Goal: Transaction & Acquisition: Obtain resource

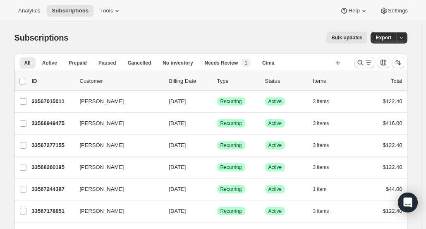
click at [364, 62] on icon "Search and filter results" at bounding box center [360, 62] width 8 height 8
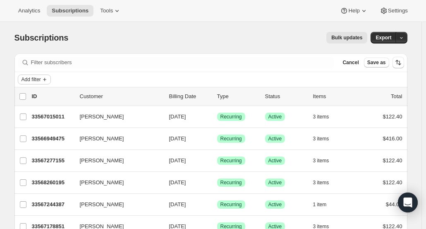
click at [41, 79] on span "Add filter" at bounding box center [31, 79] width 19 height 7
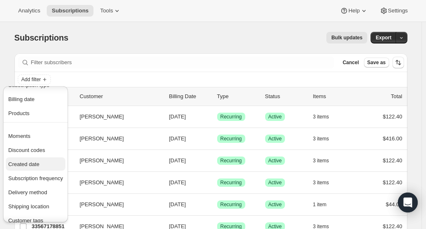
scroll to position [41, 0]
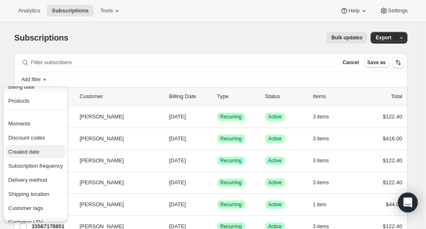
click at [42, 151] on span "Created date" at bounding box center [35, 152] width 55 height 8
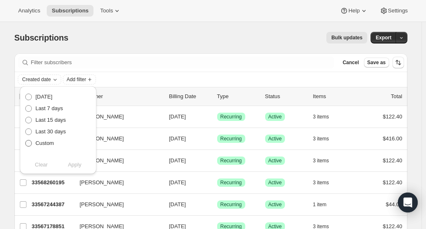
click at [31, 145] on span at bounding box center [28, 142] width 7 height 7
click at [26, 140] on input "Custom" at bounding box center [25, 140] width 0 height 0
radio input "true"
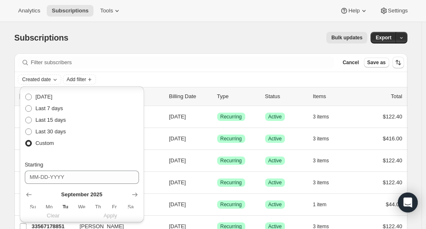
scroll to position [83, 0]
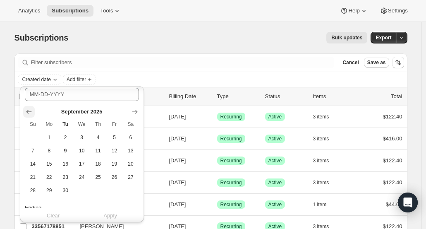
click at [25, 108] on icon "Show previous month, August 2025" at bounding box center [29, 112] width 8 height 8
click at [75, 165] on button "13" at bounding box center [82, 163] width 16 height 13
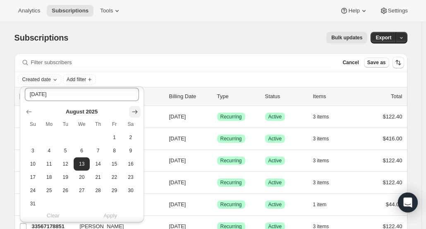
click at [134, 110] on icon "Show next month, September 2025" at bounding box center [135, 112] width 8 height 8
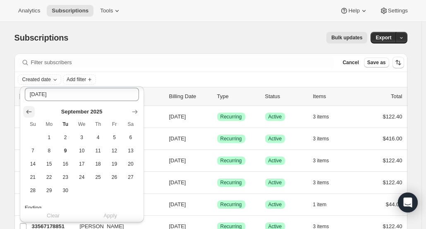
click at [30, 112] on icon "Show previous month, August 2025" at bounding box center [29, 112] width 8 height 8
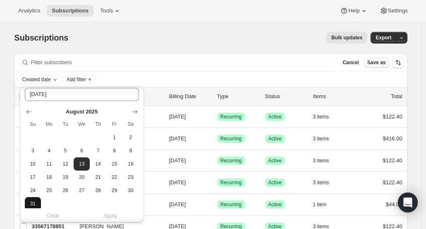
click at [34, 206] on span "31" at bounding box center [33, 203] width 10 height 7
click at [86, 168] on button "13" at bounding box center [82, 163] width 16 height 13
type input "[DATE]"
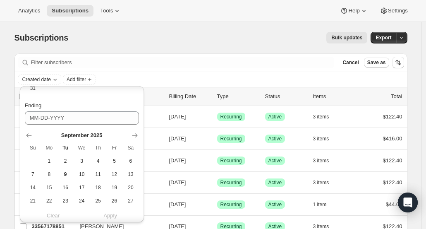
scroll to position [145, 0]
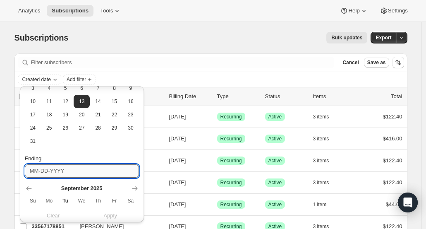
click at [72, 172] on input "Ending" at bounding box center [82, 170] width 114 height 13
click at [29, 189] on icon "Show previous month, August 2025" at bounding box center [29, 188] width 8 height 8
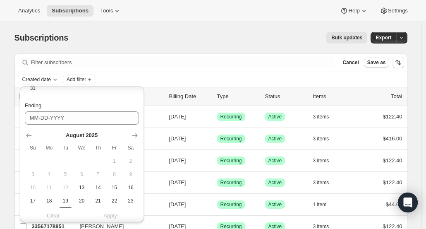
scroll to position [228, 0]
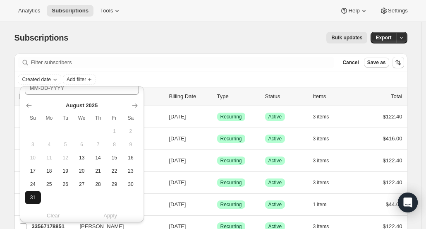
click at [33, 195] on span "31" at bounding box center [33, 197] width 10 height 7
type input "[DATE]"
click at [114, 213] on span "Apply" at bounding box center [110, 215] width 14 height 8
click at [203, 38] on div "Bulk updates" at bounding box center [222, 38] width 289 height 12
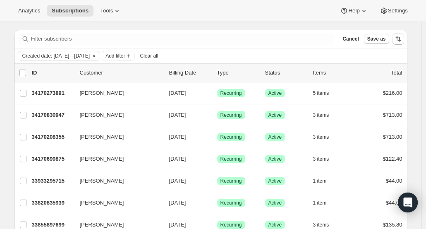
scroll to position [0, 0]
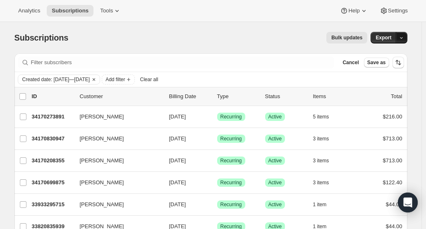
click at [400, 38] on icon "button" at bounding box center [401, 37] width 5 height 5
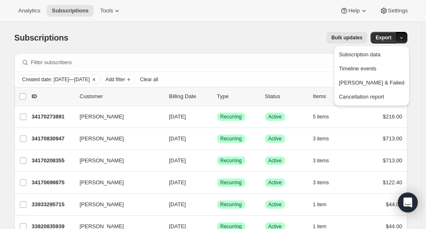
click at [255, 50] on div "Subscriptions. This page is ready Subscriptions Bulk updates More actions Bulk …" at bounding box center [210, 37] width 393 height 31
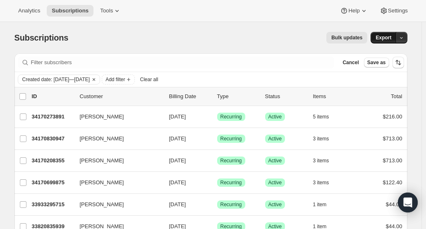
click at [385, 38] on span "Export" at bounding box center [384, 37] width 16 height 7
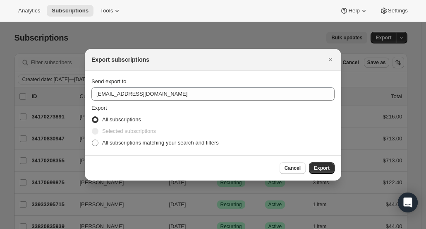
drag, startPoint x: 297, startPoint y: 169, endPoint x: 299, endPoint y: 164, distance: 5.6
click at [297, 168] on span "Cancel" at bounding box center [293, 168] width 16 height 7
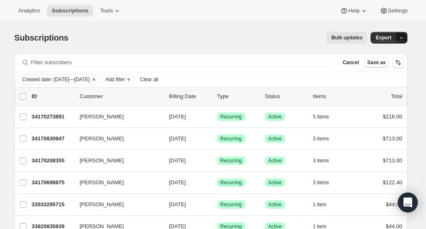
click at [403, 35] on icon "button" at bounding box center [401, 37] width 5 height 5
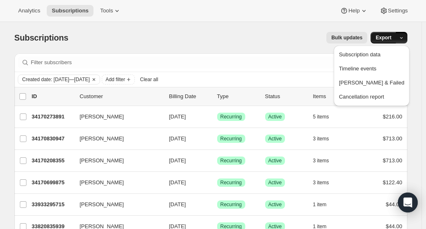
click at [391, 36] on span "Export" at bounding box center [384, 37] width 16 height 7
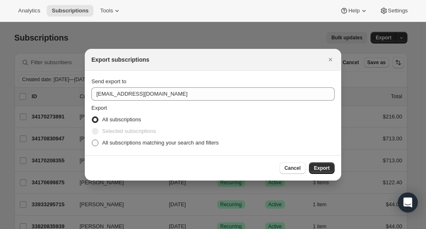
click at [97, 144] on span ":ra:" at bounding box center [95, 142] width 7 height 7
click at [92, 140] on input "All subscriptions matching your search and filters" at bounding box center [92, 139] width 0 height 0
radio input "true"
click at [327, 166] on span "Export" at bounding box center [322, 168] width 16 height 7
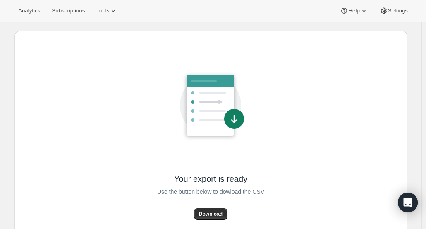
scroll to position [40, 0]
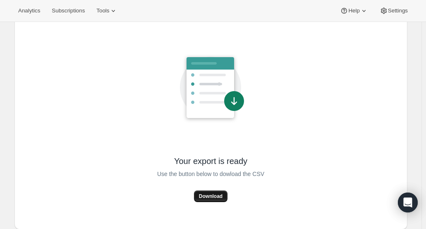
click at [218, 198] on span "Download" at bounding box center [211, 196] width 24 height 7
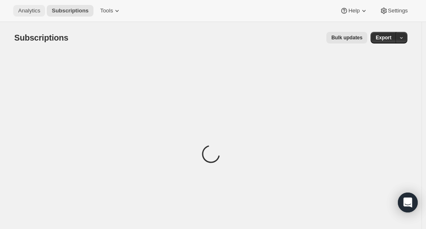
click at [36, 15] on button "Analytics" at bounding box center [29, 11] width 32 height 12
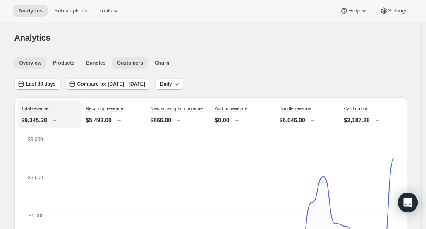
click at [132, 65] on span "Customers" at bounding box center [130, 63] width 26 height 7
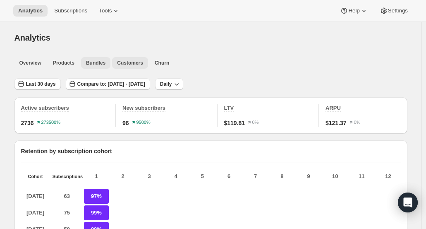
click at [94, 63] on span "Bundles" at bounding box center [95, 63] width 19 height 7
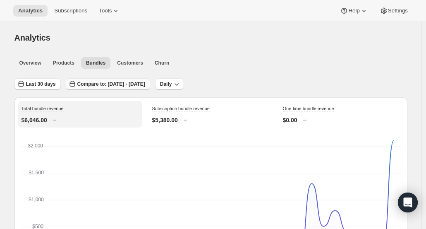
click at [113, 82] on span "Compare to: [DATE] - [DATE]" at bounding box center [111, 84] width 68 height 7
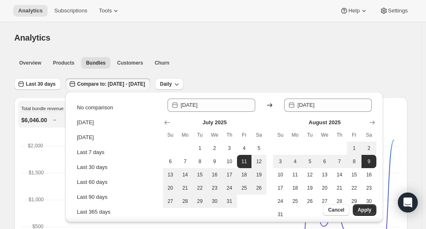
click at [271, 104] on icon at bounding box center [270, 105] width 8 height 8
click at [327, 175] on span "13" at bounding box center [325, 174] width 8 height 7
type input "[DATE]"
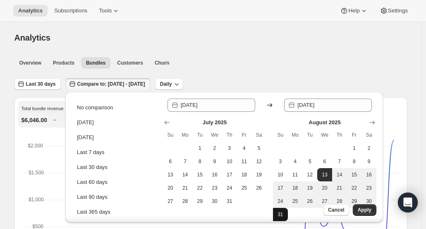
click at [282, 217] on span "31" at bounding box center [280, 214] width 8 height 7
type input "[DATE]"
click at [367, 211] on span "Apply" at bounding box center [365, 209] width 14 height 7
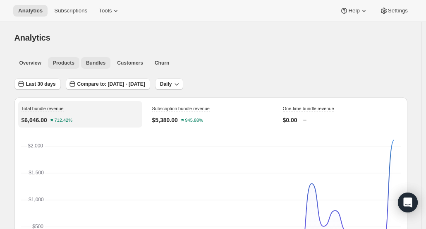
click at [70, 61] on span "Products" at bounding box center [64, 63] width 22 height 7
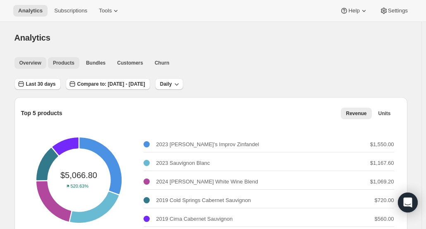
click at [25, 62] on span "Overview" at bounding box center [30, 63] width 22 height 7
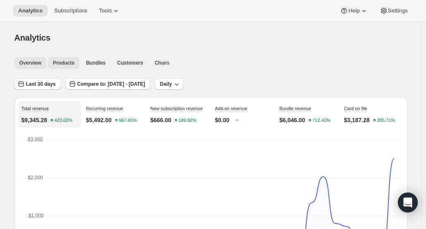
click at [65, 61] on span "Products" at bounding box center [64, 63] width 22 height 7
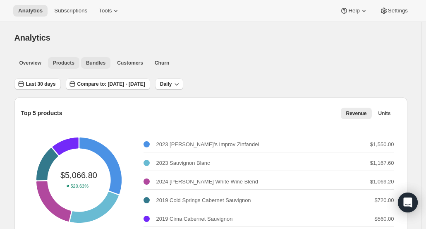
click at [94, 64] on span "Bundles" at bounding box center [95, 63] width 19 height 7
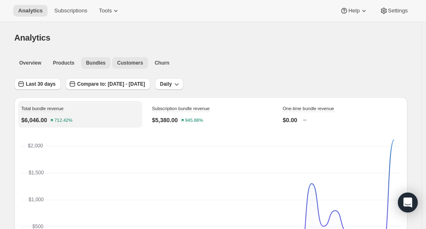
click at [122, 61] on span "Customers" at bounding box center [130, 63] width 26 height 7
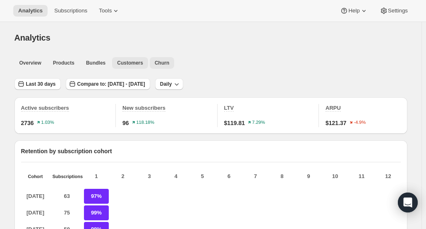
click at [158, 63] on span "Churn" at bounding box center [162, 63] width 14 height 7
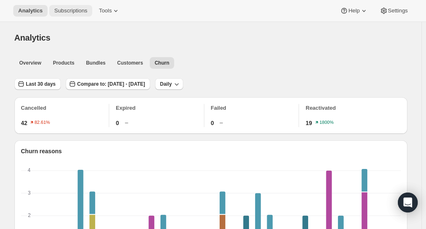
click at [67, 8] on span "Subscriptions" at bounding box center [70, 10] width 33 height 7
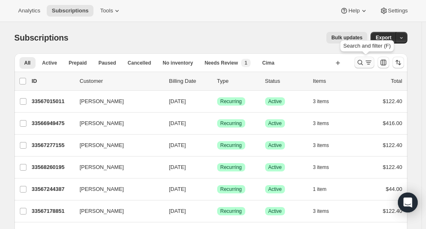
click at [363, 59] on icon "Search and filter results" at bounding box center [360, 62] width 8 height 8
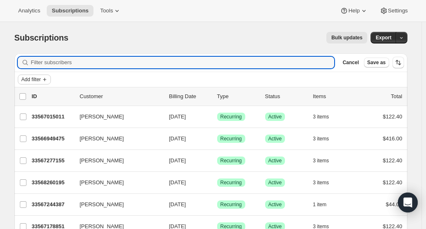
click at [38, 81] on span "Add filter" at bounding box center [31, 79] width 19 height 7
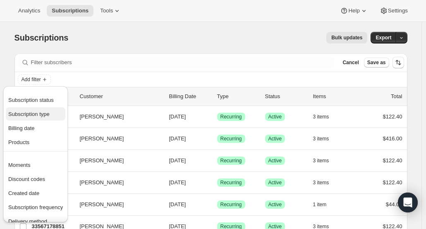
click at [49, 117] on span "Subscription type" at bounding box center [28, 114] width 41 height 6
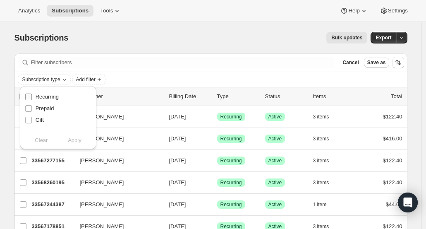
click at [29, 98] on input "Recurring" at bounding box center [28, 97] width 7 height 7
checkbox input "true"
click at [74, 141] on span "Apply" at bounding box center [75, 140] width 14 height 8
click at [219, 82] on div "Recurring subscriptions Add filter Clear all" at bounding box center [211, 79] width 386 height 10
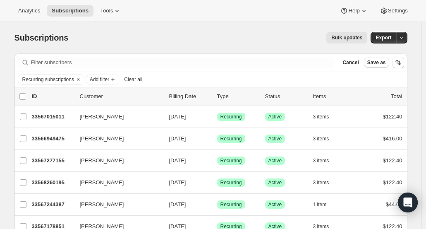
click at [131, 78] on span "Clear all" at bounding box center [133, 79] width 18 height 7
click at [34, 76] on span "Add filter" at bounding box center [31, 79] width 19 height 7
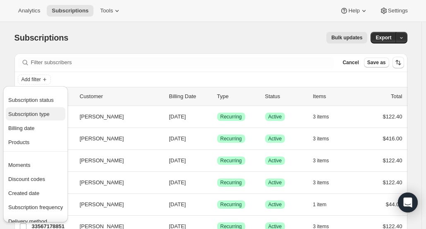
click at [40, 115] on span "Subscription type" at bounding box center [28, 114] width 41 height 6
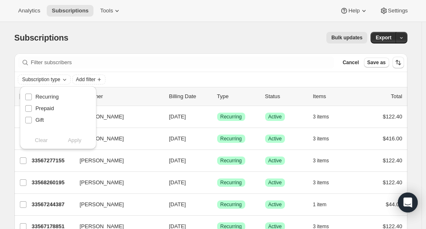
click at [174, 71] on div "Filter subscribers Cancel Save as" at bounding box center [210, 62] width 393 height 18
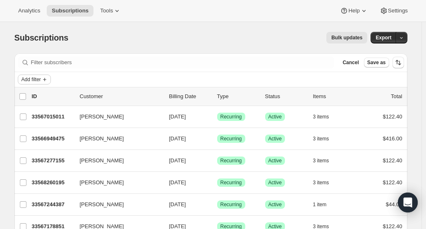
click at [47, 77] on icon "Add filter" at bounding box center [44, 79] width 7 height 7
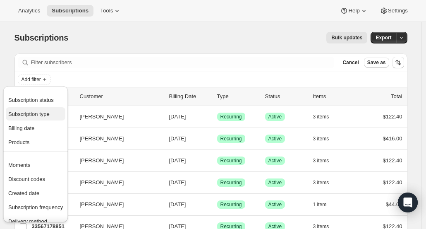
click at [36, 114] on span "Subscription type" at bounding box center [28, 114] width 41 height 6
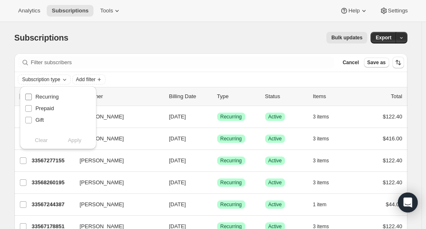
click at [30, 98] on input "Recurring" at bounding box center [28, 97] width 7 height 7
checkbox input "true"
click at [74, 139] on span "Apply" at bounding box center [75, 140] width 14 height 8
click at [115, 79] on icon "Add filter" at bounding box center [113, 79] width 7 height 7
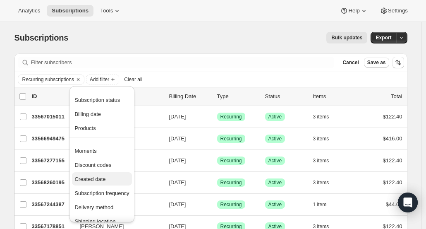
click at [116, 180] on span "Created date" at bounding box center [101, 179] width 55 height 8
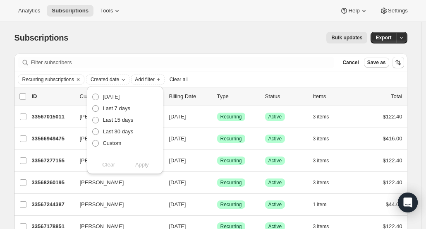
click at [90, 143] on div "Next billing date [DATE] Last 7 days Last 15 days Last 30 days Custom Clear App…" at bounding box center [125, 130] width 77 height 88
click at [93, 142] on span at bounding box center [95, 143] width 7 height 7
click at [93, 140] on input "Custom" at bounding box center [92, 140] width 0 height 0
radio input "true"
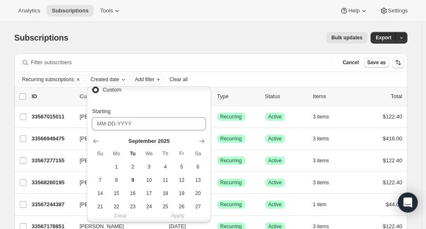
scroll to position [41, 0]
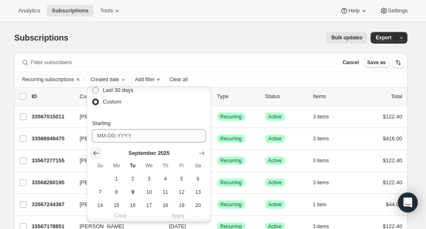
click at [96, 152] on icon "Show previous month, August 2025" at bounding box center [96, 153] width 8 height 8
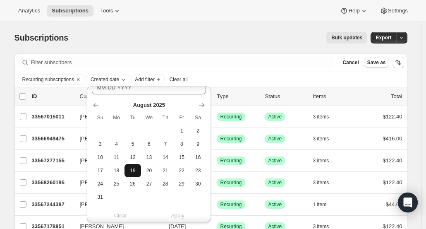
scroll to position [124, 0]
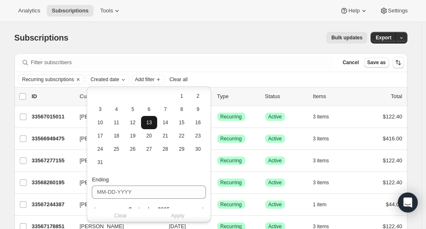
click at [150, 127] on button "13" at bounding box center [149, 122] width 16 height 13
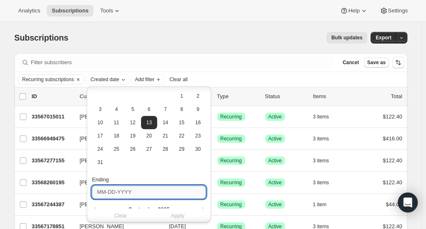
click at [158, 192] on input "Ending" at bounding box center [149, 191] width 114 height 13
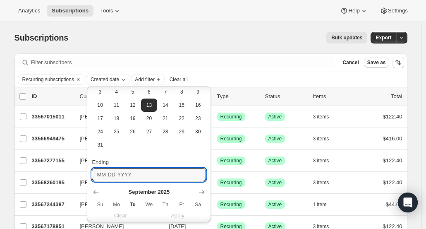
scroll to position [165, 0]
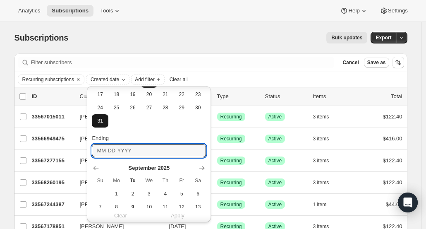
click at [102, 125] on button "31" at bounding box center [100, 120] width 16 height 13
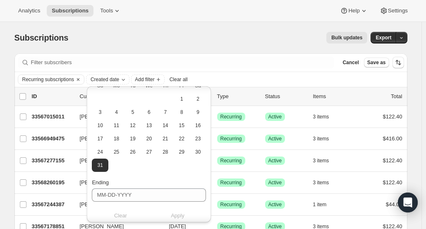
scroll to position [83, 0]
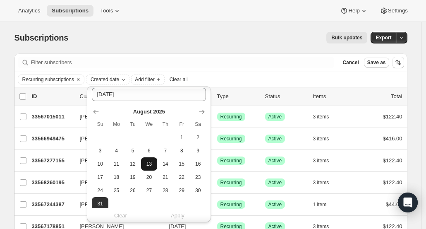
click at [151, 167] on span "13" at bounding box center [149, 164] width 10 height 7
type input "[DATE]"
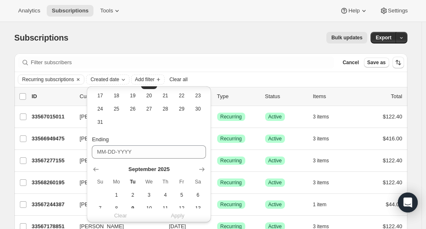
scroll to position [165, 0]
click at [97, 166] on icon "Show previous month, August 2025" at bounding box center [96, 168] width 8 height 8
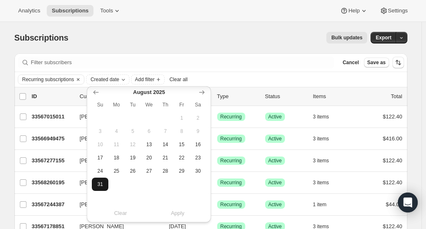
click at [99, 184] on span "31" at bounding box center [100, 184] width 10 height 7
type input "[DATE]"
click at [173, 213] on span "Apply" at bounding box center [178, 213] width 14 height 8
click at [184, 29] on div "Subscriptions. This page is ready Subscriptions Bulk updates More actions Bulk …" at bounding box center [210, 37] width 393 height 31
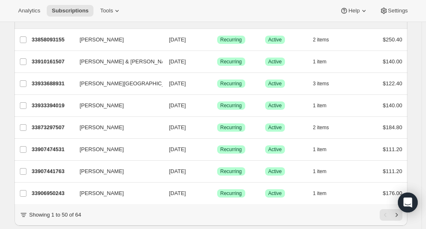
scroll to position [1018, 0]
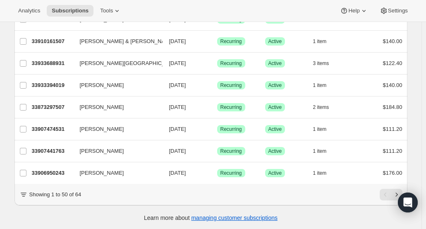
drag, startPoint x: 180, startPoint y: 144, endPoint x: 140, endPoint y: 196, distance: 66.4
click at [140, 196] on div "Showing 1 to 50 of 64" at bounding box center [210, 195] width 383 height 12
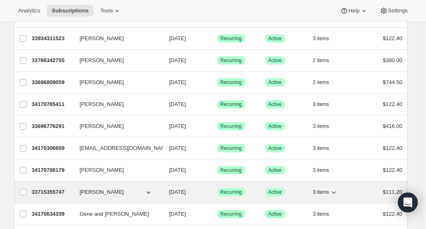
scroll to position [439, 0]
